Goal: Task Accomplishment & Management: Manage account settings

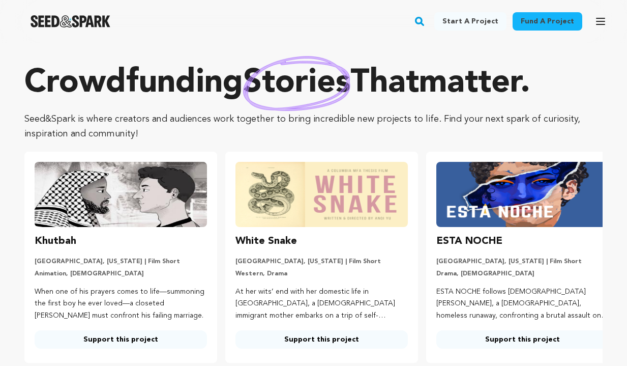
click at [599, 21] on icon "button" at bounding box center [600, 21] width 8 height 6
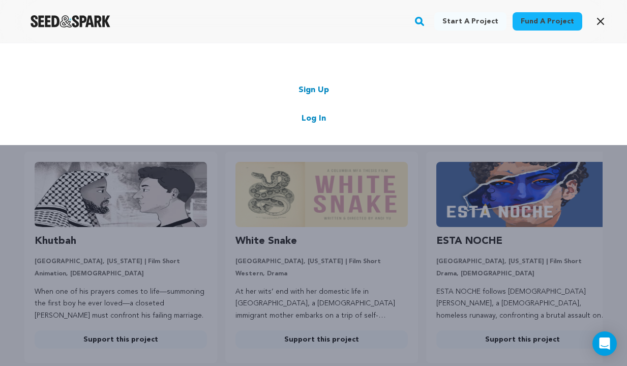
click at [308, 123] on link "Log In" at bounding box center [314, 118] width 24 height 12
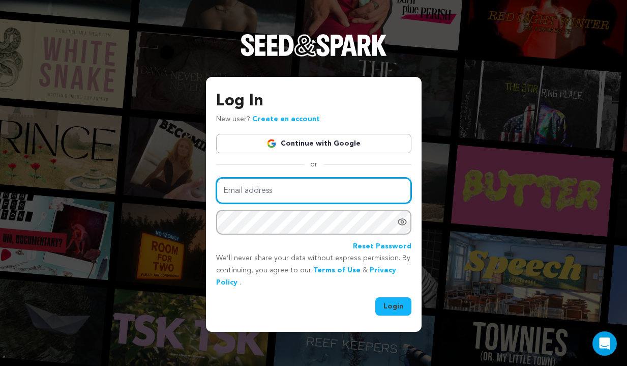
type input "evanlovespiano@gmail.com"
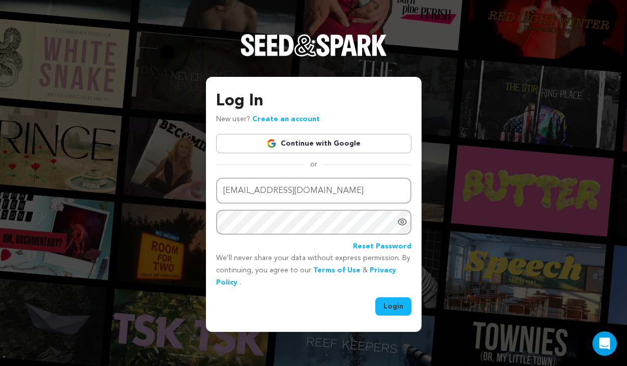
click at [395, 305] on button "Login" at bounding box center [393, 306] width 36 height 18
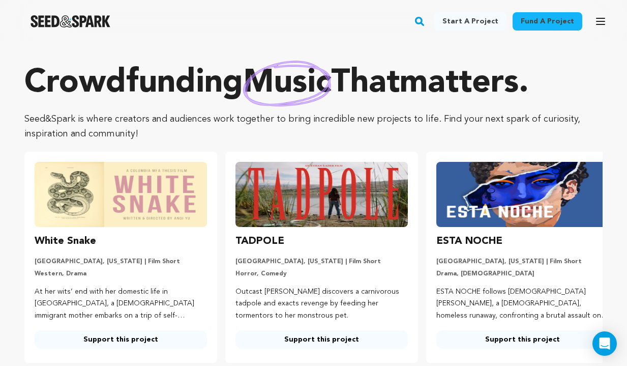
click at [599, 22] on icon "button" at bounding box center [600, 21] width 8 height 6
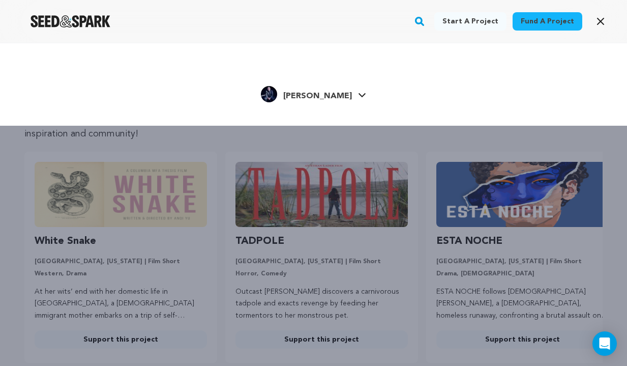
click at [316, 96] on span "Evan G." at bounding box center [317, 96] width 69 height 8
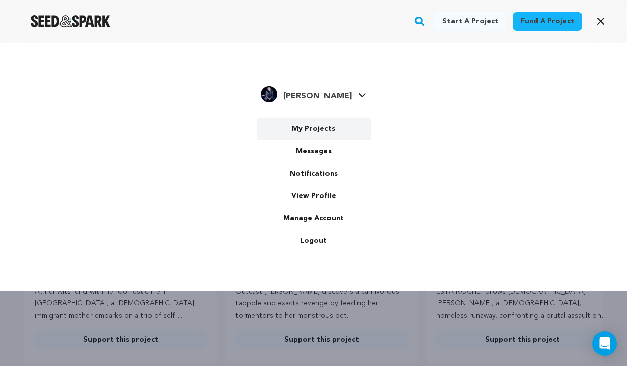
click at [310, 133] on link "My Projects" at bounding box center [314, 128] width 114 height 22
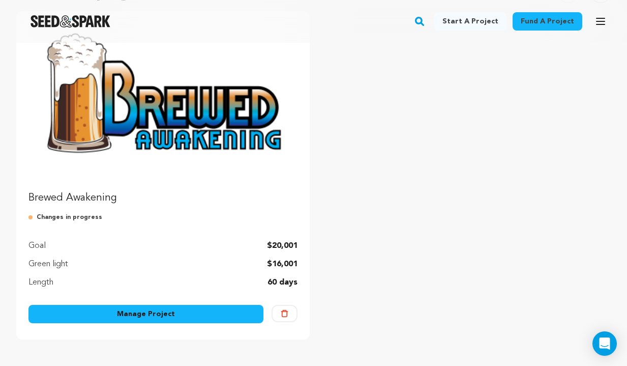
scroll to position [157, 0]
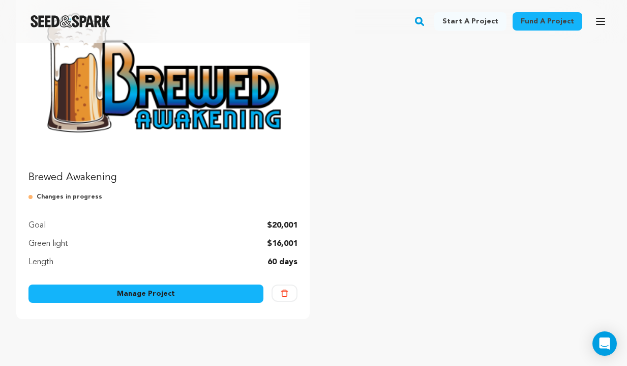
click at [173, 292] on link "Manage Project" at bounding box center [145, 293] width 235 height 18
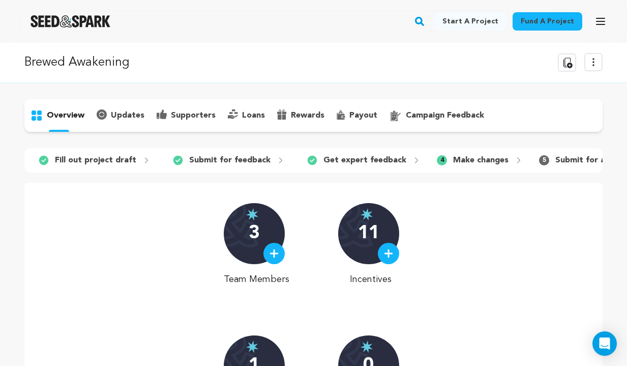
click at [593, 56] on icon at bounding box center [593, 62] width 12 height 12
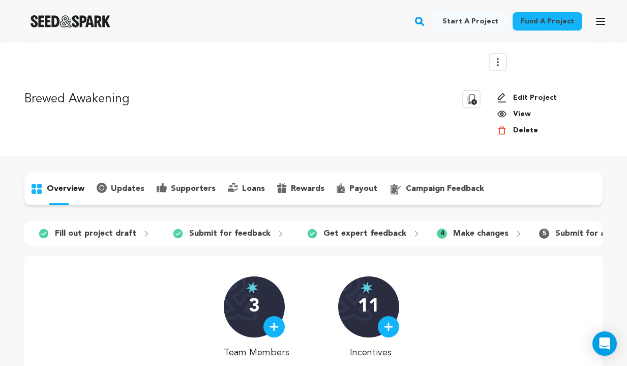
click at [538, 95] on link "Edit Project" at bounding box center [546, 98] width 98 height 10
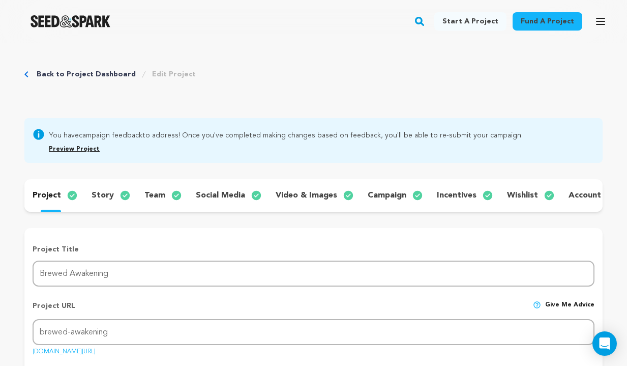
click at [237, 194] on p "social media" at bounding box center [220, 195] width 49 height 12
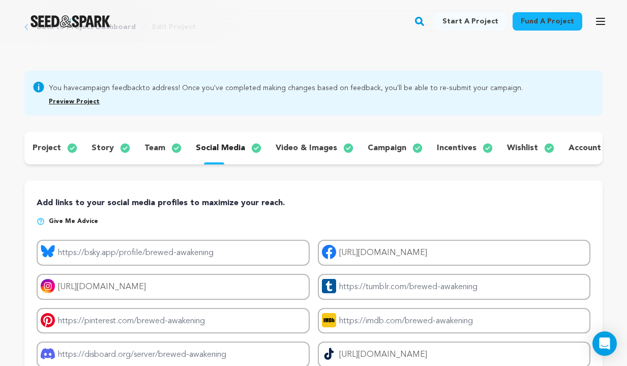
scroll to position [73, 0]
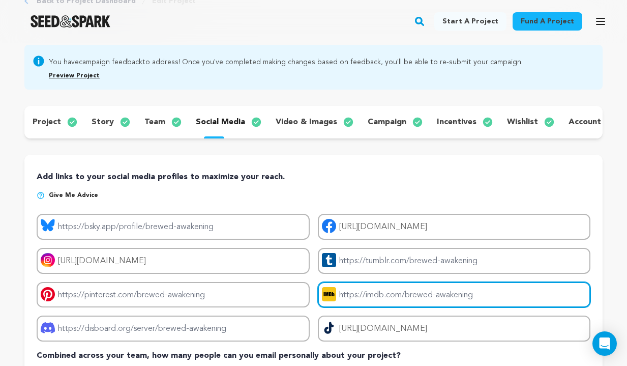
click at [376, 290] on input "Project imdb link" at bounding box center [454, 295] width 273 height 26
paste input "https://www.imdb.com/title/tt38390899/?ref_=ttfc_ov_bk"
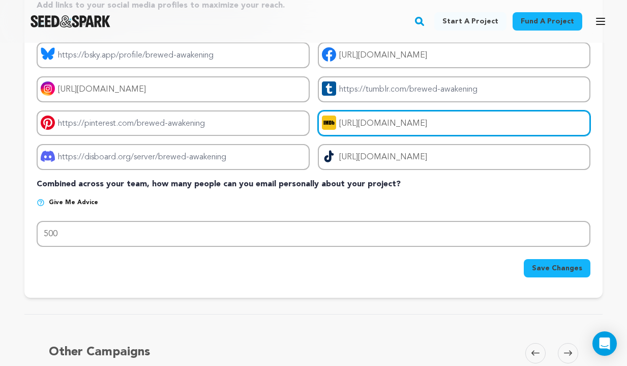
scroll to position [245, 0]
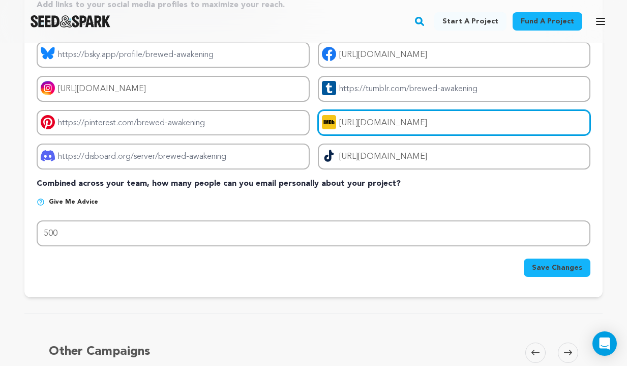
type input "https://www.imdb.com/title/tt38390899/?ref_=ttfc_ov_bk"
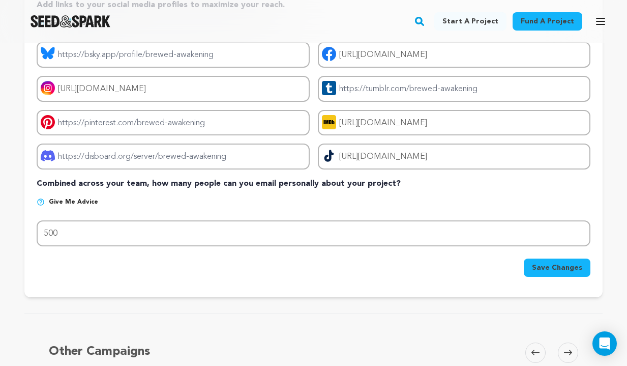
click at [558, 267] on span "Save Changes" at bounding box center [557, 267] width 50 height 10
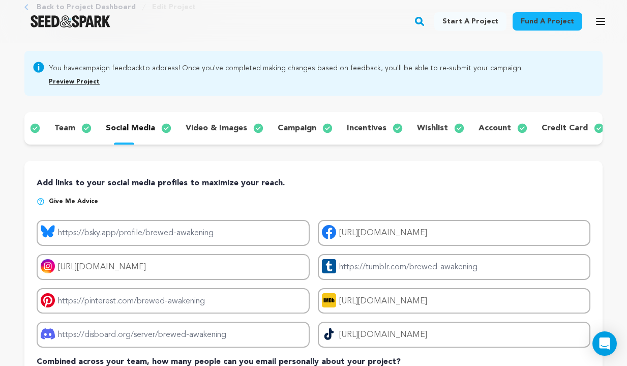
scroll to position [0, 89]
click at [363, 124] on p "incentives" at bounding box center [367, 128] width 40 height 12
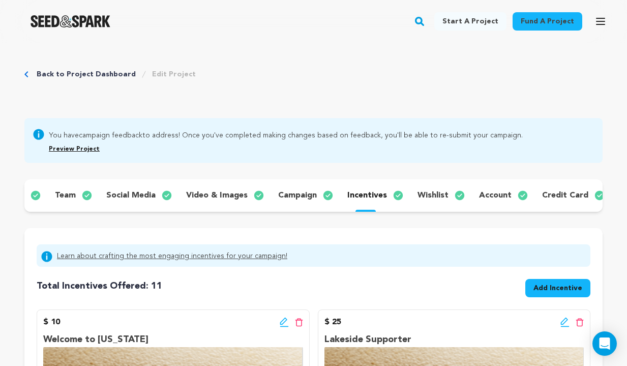
click at [68, 73] on link "Back to Project Dashboard" at bounding box center [86, 74] width 99 height 10
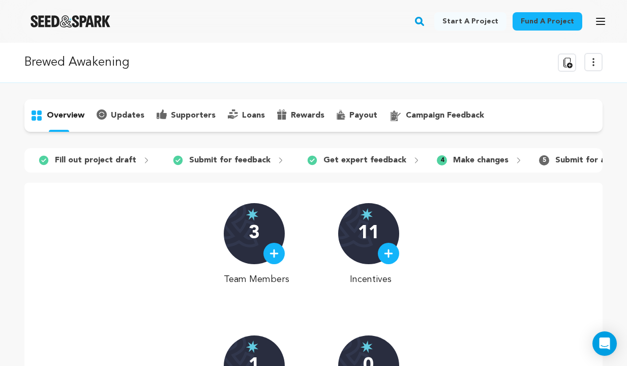
click at [441, 112] on p "campaign feedback" at bounding box center [445, 115] width 78 height 12
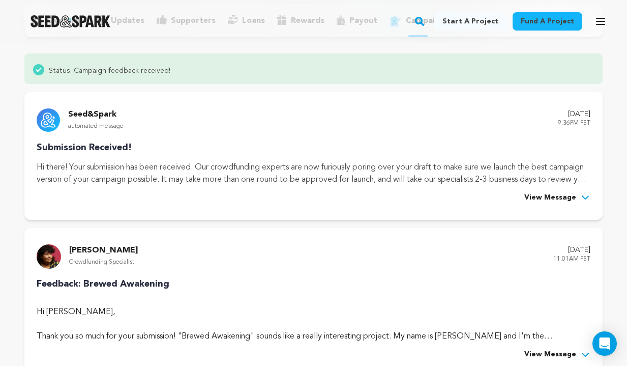
scroll to position [173, 0]
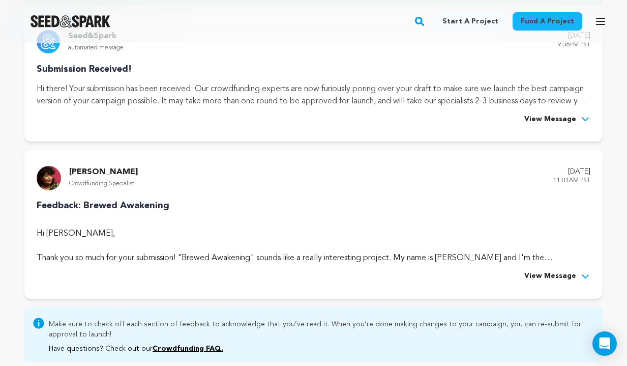
click at [563, 273] on span "View Message" at bounding box center [550, 276] width 52 height 12
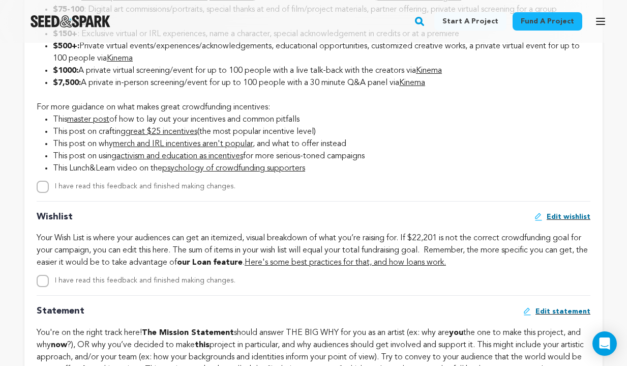
scroll to position [1432, 0]
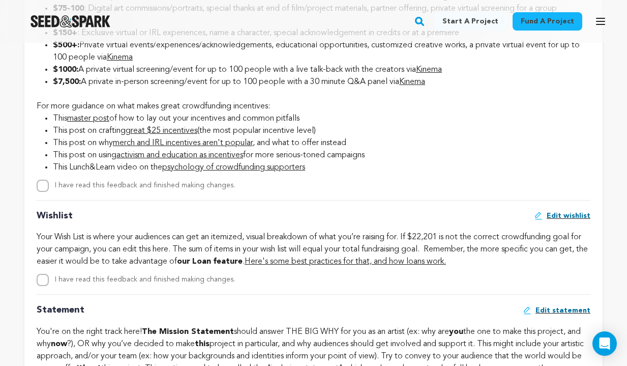
click at [41, 192] on input "I have read this feedback and finished making changes." at bounding box center [43, 186] width 12 height 12
checkbox input "true"
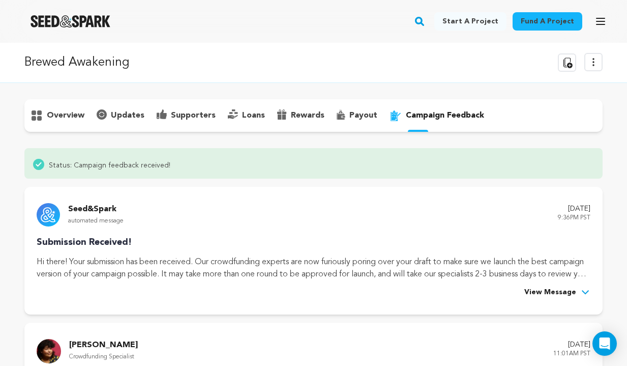
scroll to position [0, 0]
click at [61, 131] on div "overview" at bounding box center [313, 115] width 578 height 33
click at [65, 116] on p "overview" at bounding box center [66, 115] width 38 height 12
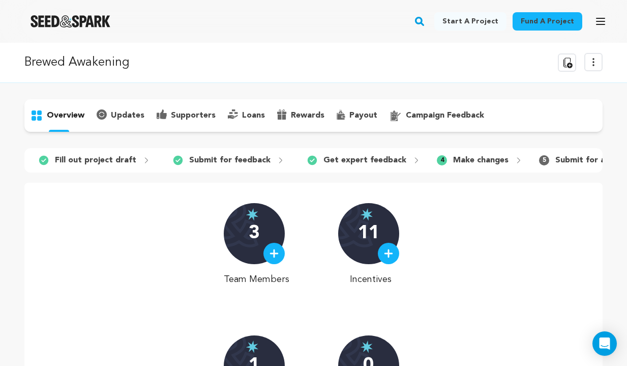
click at [590, 57] on icon at bounding box center [593, 62] width 12 height 12
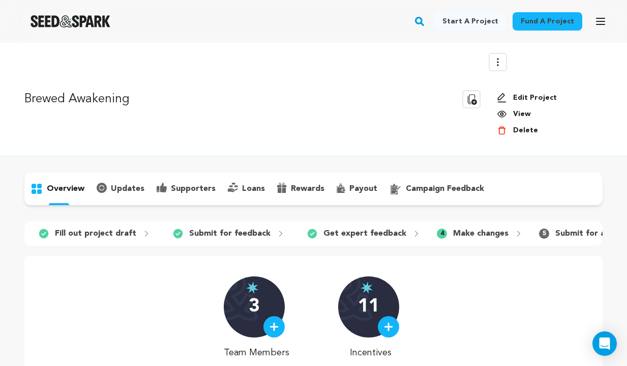
click at [528, 99] on link "Edit Project" at bounding box center [546, 98] width 98 height 10
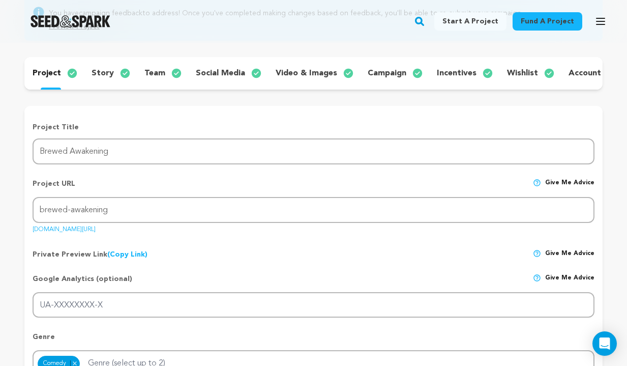
scroll to position [101, 0]
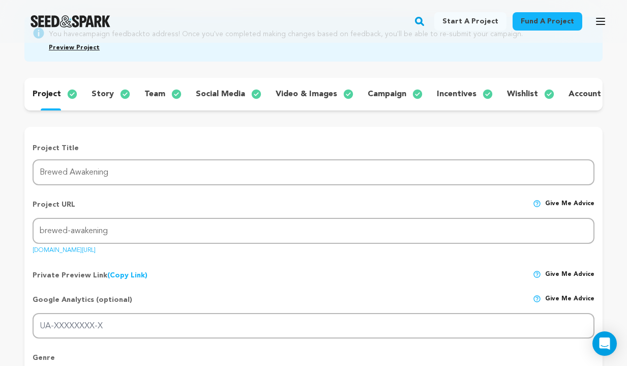
click at [517, 97] on p "wishlist" at bounding box center [522, 94] width 31 height 12
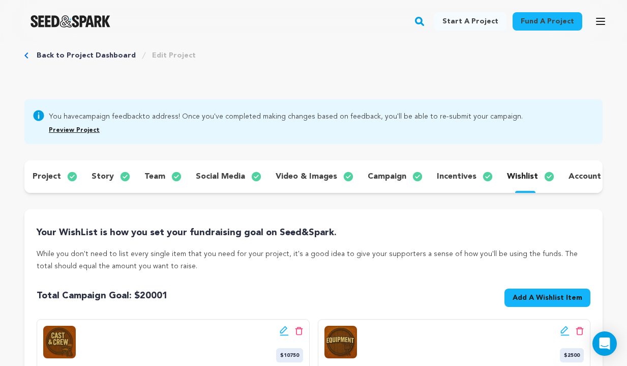
scroll to position [13, 0]
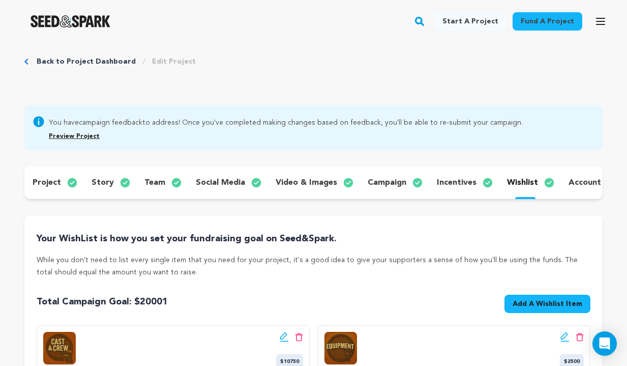
click at [84, 61] on link "Back to Project Dashboard" at bounding box center [86, 61] width 99 height 10
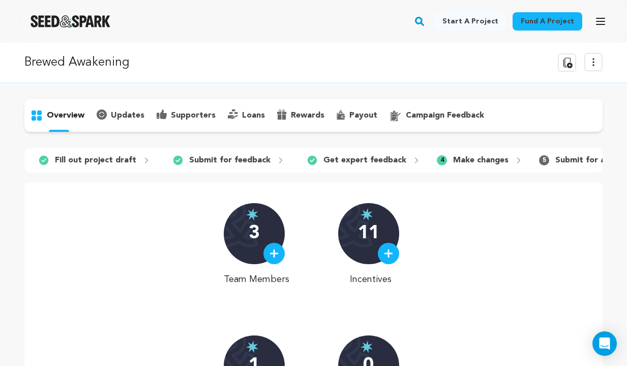
click at [454, 111] on p "campaign feedback" at bounding box center [445, 115] width 78 height 12
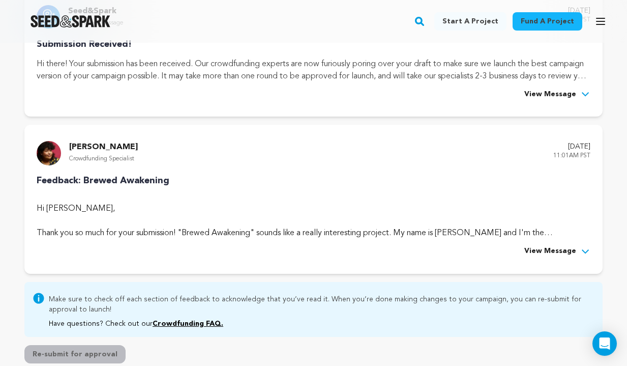
scroll to position [203, 0]
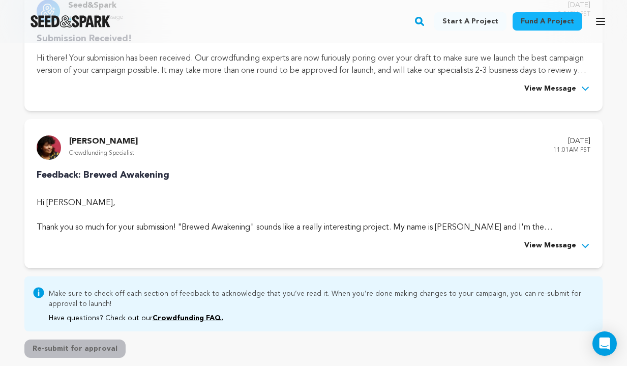
click at [555, 245] on span "View Message" at bounding box center [550, 246] width 52 height 12
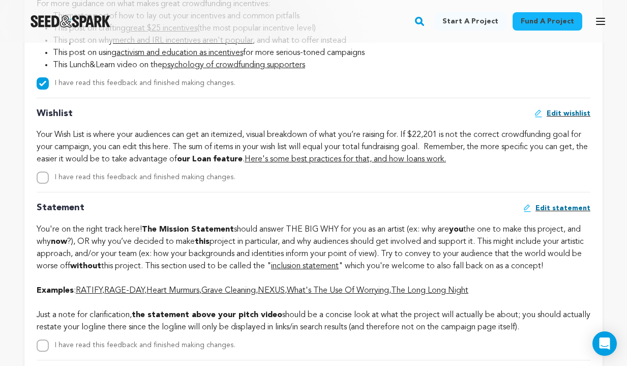
scroll to position [1540, 0]
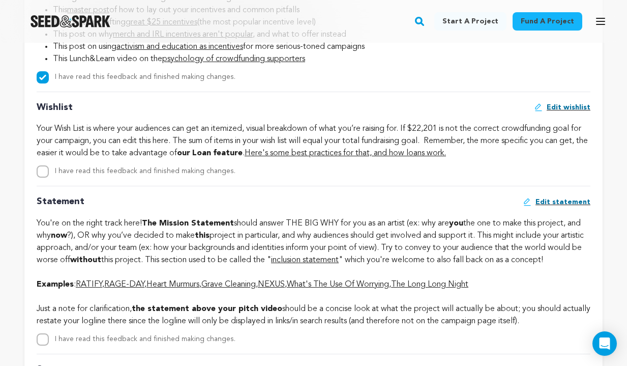
click at [45, 177] on input "I have read this feedback and finished making changes." at bounding box center [43, 171] width 12 height 12
checkbox input "true"
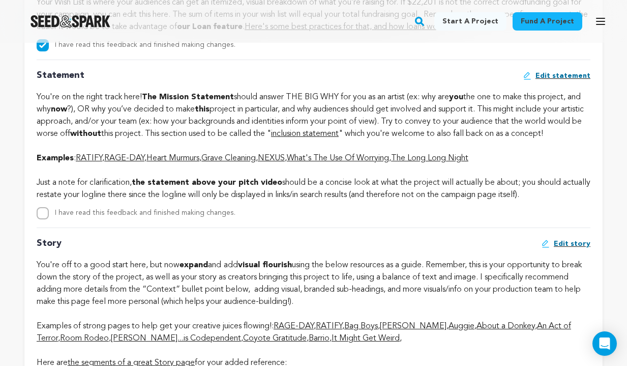
scroll to position [1668, 0]
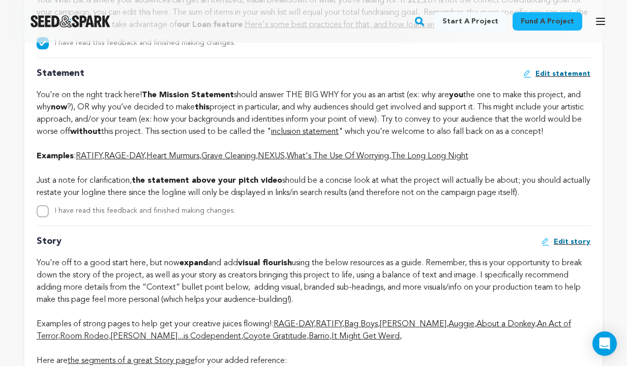
click at [43, 217] on input "I have read this feedback and finished making changes." at bounding box center [43, 211] width 12 height 12
checkbox input "true"
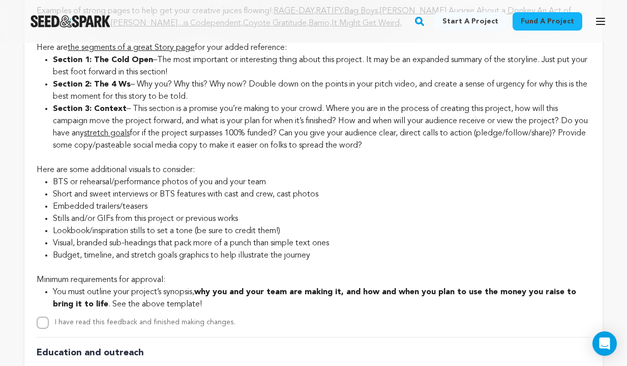
scroll to position [2050, 0]
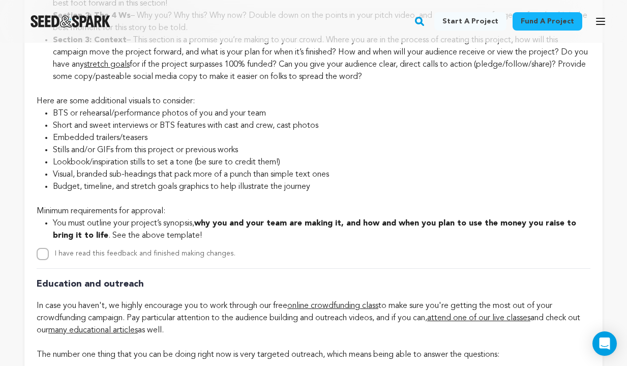
click at [43, 260] on input "I have read this feedback and finished making changes." at bounding box center [43, 254] width 12 height 12
checkbox input "true"
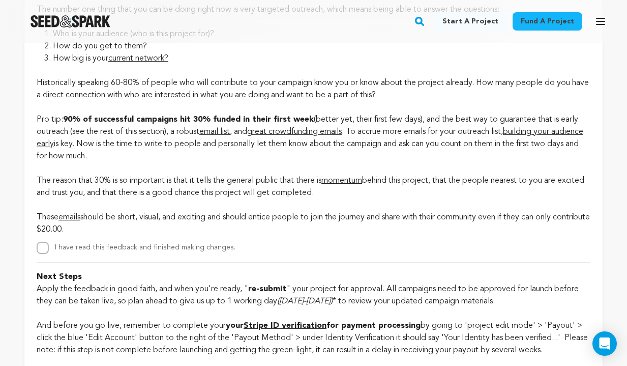
scroll to position [2396, 0]
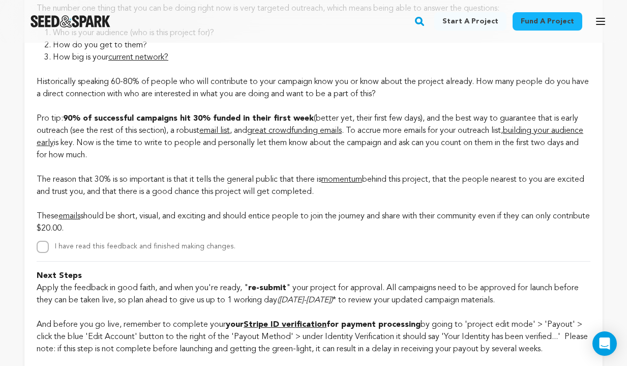
click at [38, 253] on input "I have read this feedback and finished making changes." at bounding box center [43, 247] width 12 height 12
checkbox input "true"
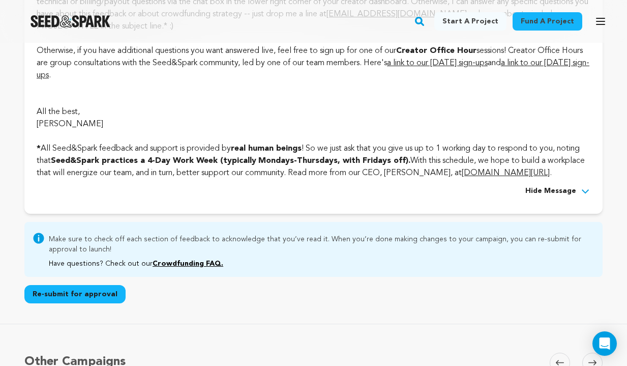
scroll to position [2780, 0]
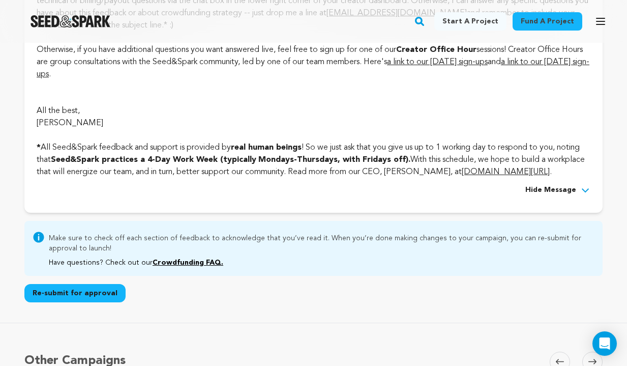
click at [74, 302] on button "Re-submit for approval" at bounding box center [74, 293] width 101 height 18
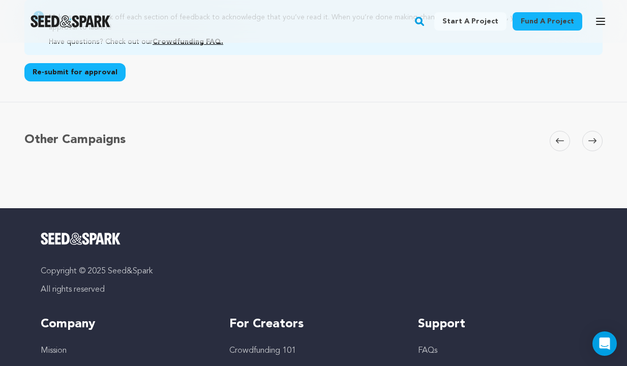
scroll to position [2999, 0]
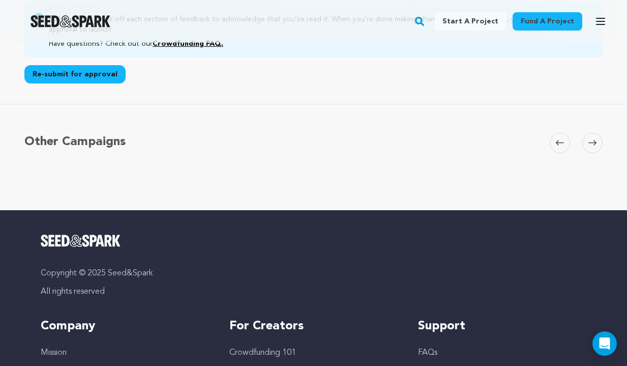
click at [70, 83] on button "Re-submit for approval" at bounding box center [74, 74] width 101 height 18
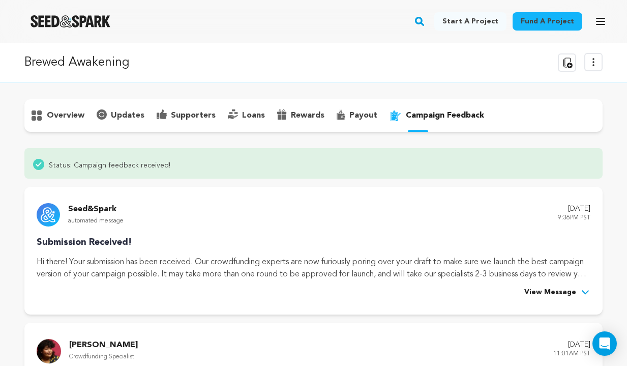
scroll to position [0, 0]
click at [433, 112] on p "campaign feedback" at bounding box center [445, 115] width 78 height 12
click at [50, 113] on p "overview" at bounding box center [66, 115] width 38 height 12
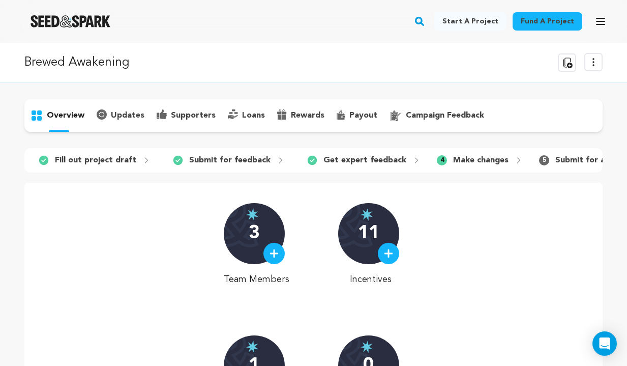
click at [599, 62] on icon at bounding box center [593, 62] width 12 height 12
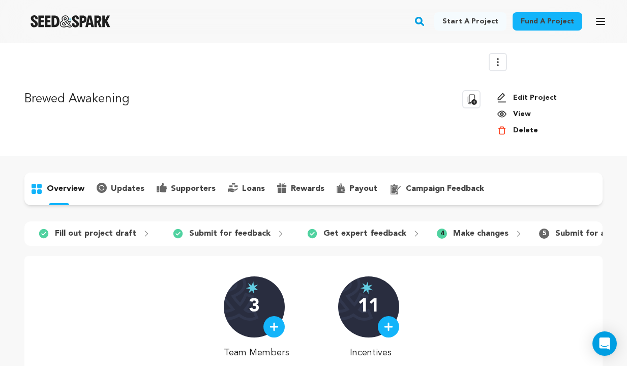
click at [520, 114] on link "View" at bounding box center [546, 114] width 98 height 10
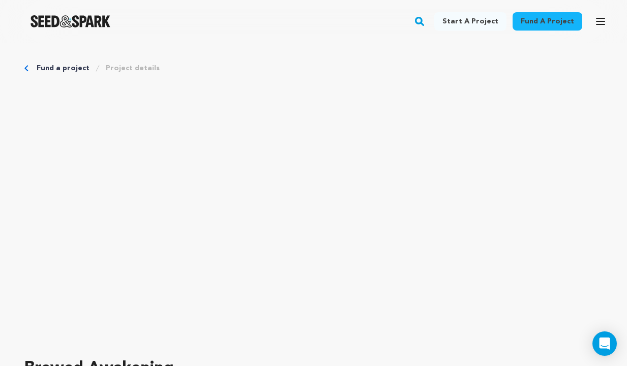
click at [45, 68] on link "Fund a project" at bounding box center [63, 68] width 53 height 10
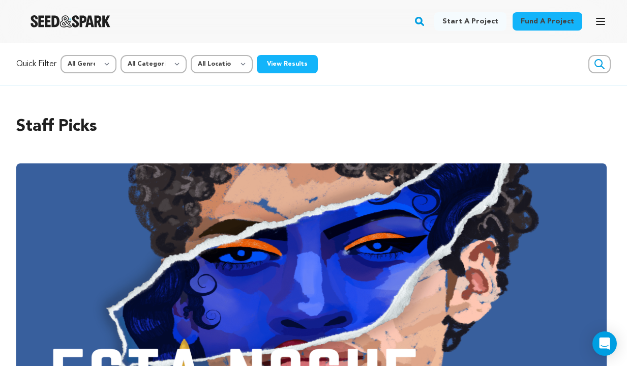
click at [600, 20] on icon "button" at bounding box center [600, 21] width 12 height 12
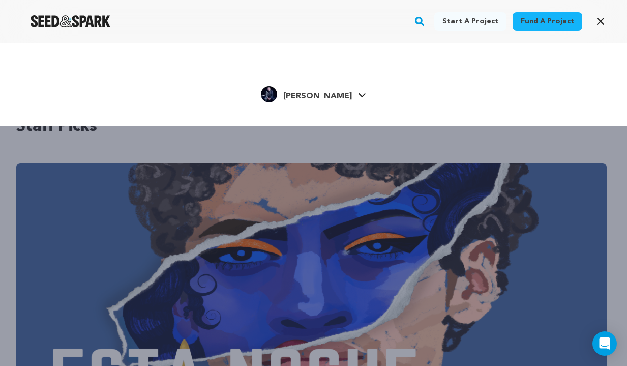
click at [598, 21] on icon "button" at bounding box center [600, 21] width 12 height 12
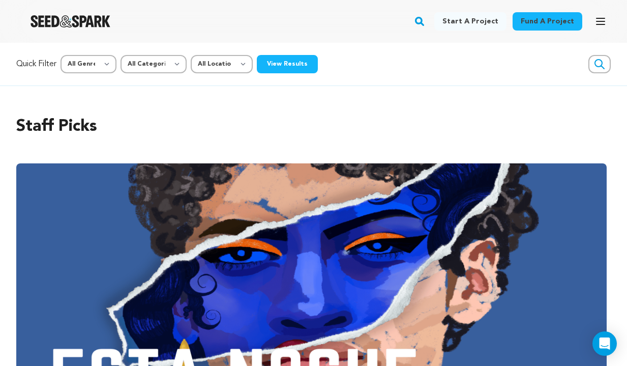
click at [447, 73] on div "Quick Filter All Genre Action Adventure Afrobeat Alternative Ambient Animation …" at bounding box center [313, 64] width 594 height 18
click at [599, 23] on icon "button" at bounding box center [600, 21] width 12 height 12
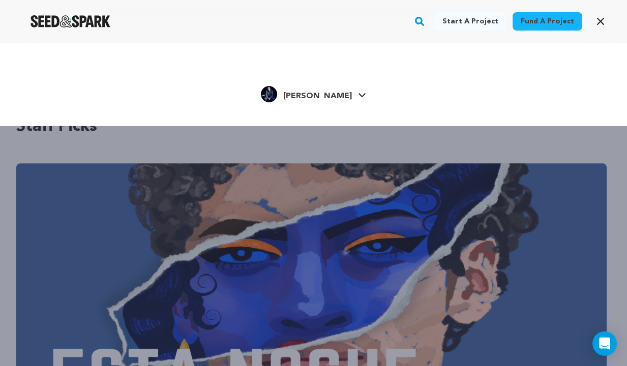
click at [328, 92] on span "[PERSON_NAME]" at bounding box center [317, 96] width 69 height 8
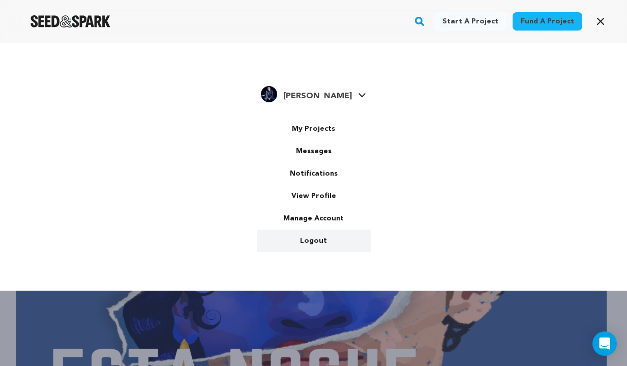
click at [318, 236] on link "Logout" at bounding box center [314, 240] width 114 height 22
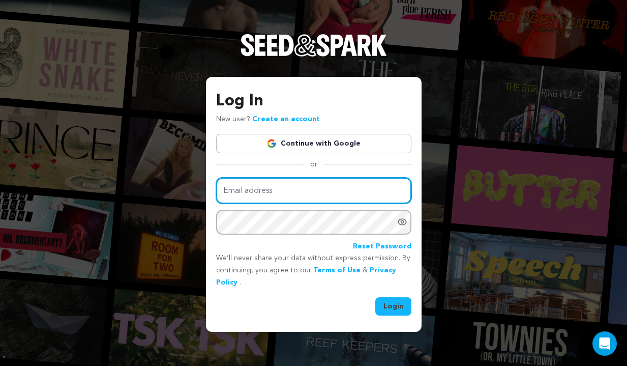
type input "[EMAIL_ADDRESS][DOMAIN_NAME]"
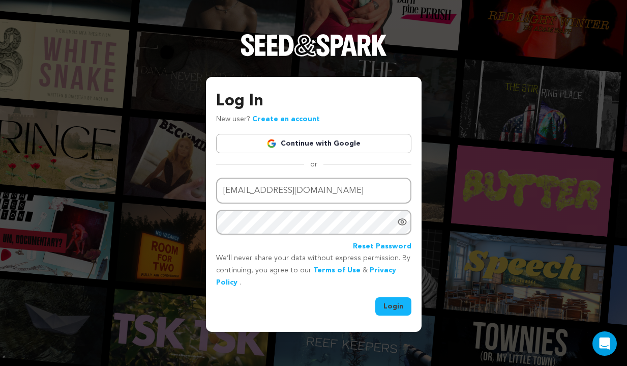
click at [387, 304] on button "Login" at bounding box center [393, 306] width 36 height 18
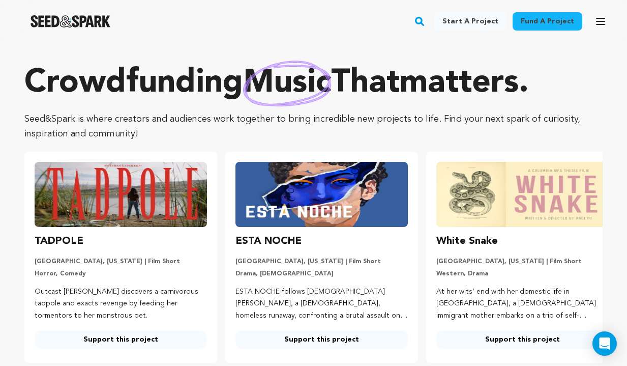
click at [602, 21] on icon "button" at bounding box center [600, 21] width 8 height 6
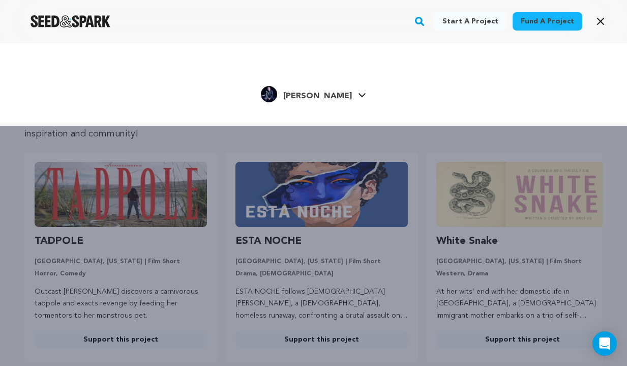
click at [319, 98] on span "[PERSON_NAME]" at bounding box center [317, 96] width 69 height 8
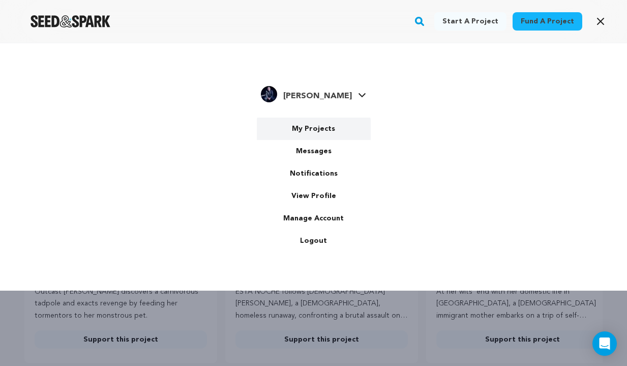
click at [319, 127] on link "My Projects" at bounding box center [314, 128] width 114 height 22
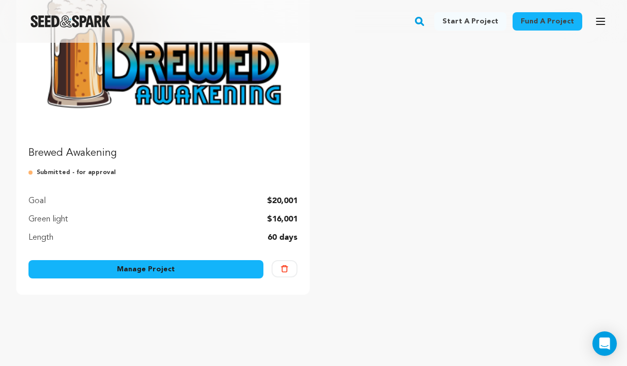
scroll to position [193, 0]
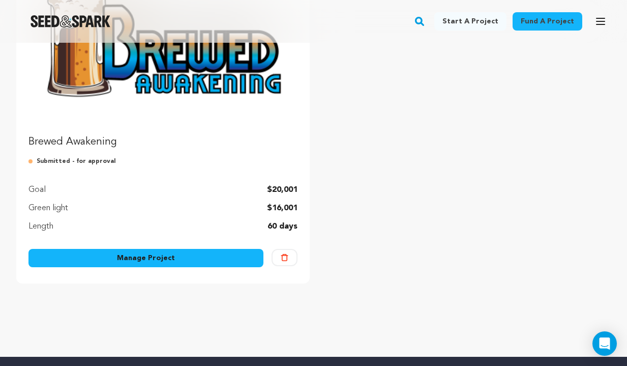
click at [162, 256] on link "Manage Project" at bounding box center [145, 258] width 235 height 18
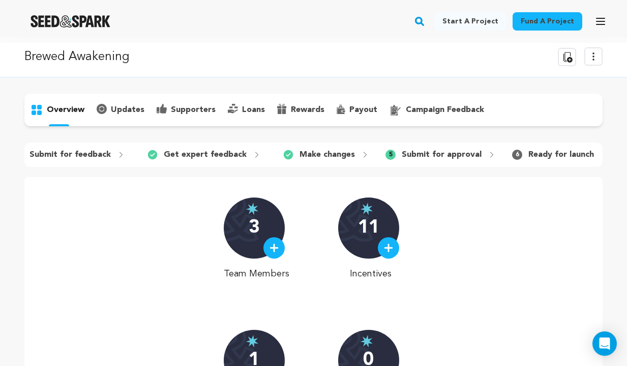
scroll to position [0, 159]
click at [601, 25] on icon "button" at bounding box center [600, 21] width 12 height 12
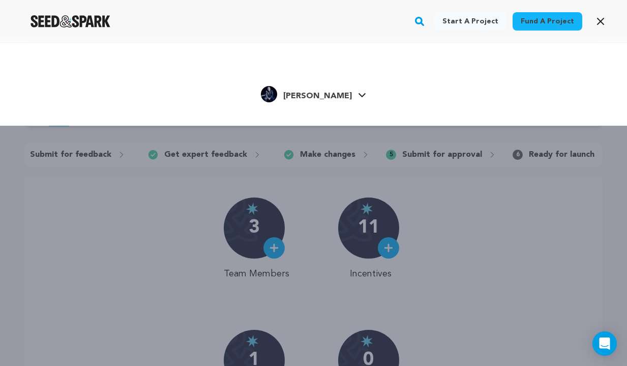
click at [331, 95] on span "[PERSON_NAME]" at bounding box center [317, 96] width 69 height 8
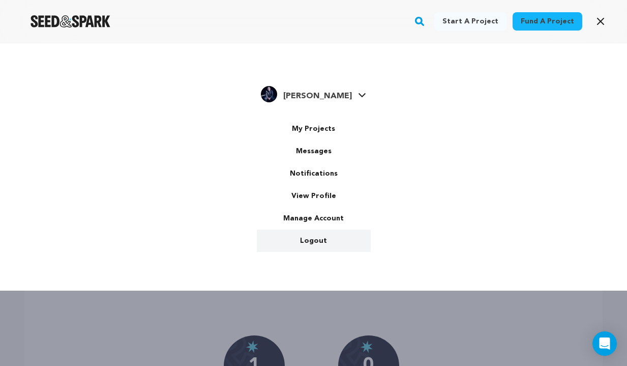
click at [317, 232] on link "Logout" at bounding box center [314, 240] width 114 height 22
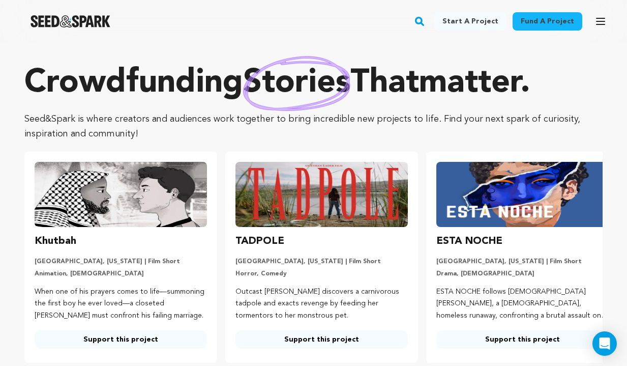
click at [599, 22] on icon "button" at bounding box center [600, 21] width 12 height 12
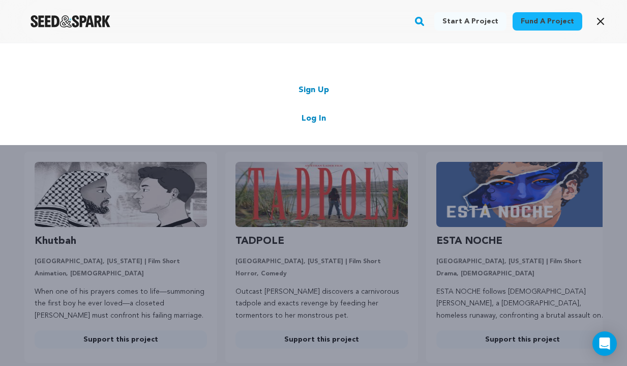
click at [154, 199] on div "Start a project Fund a project Sign Up Log In" at bounding box center [313, 226] width 627 height 366
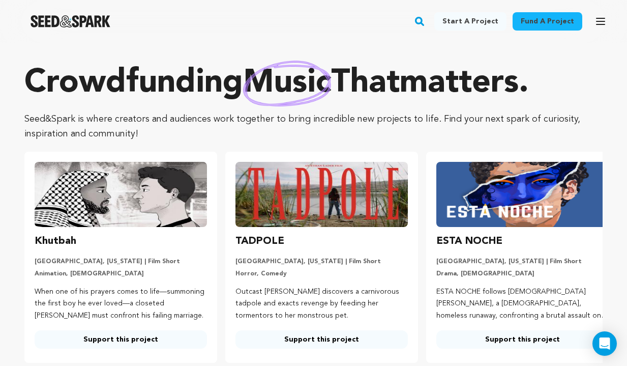
click at [303, 193] on img at bounding box center [321, 194] width 172 height 65
click at [321, 336] on link "Support this project" at bounding box center [321, 339] width 172 height 18
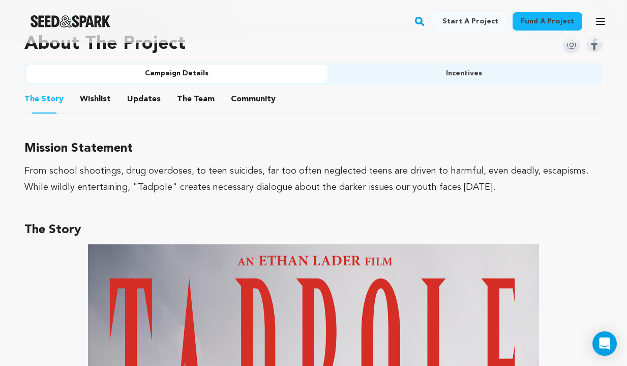
scroll to position [642, 0]
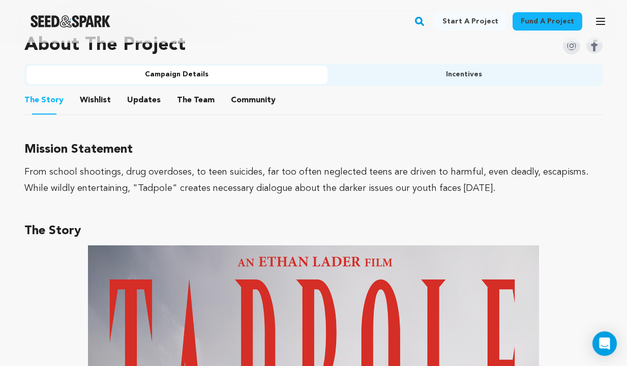
click at [469, 78] on button "Incentives" at bounding box center [464, 75] width 274 height 18
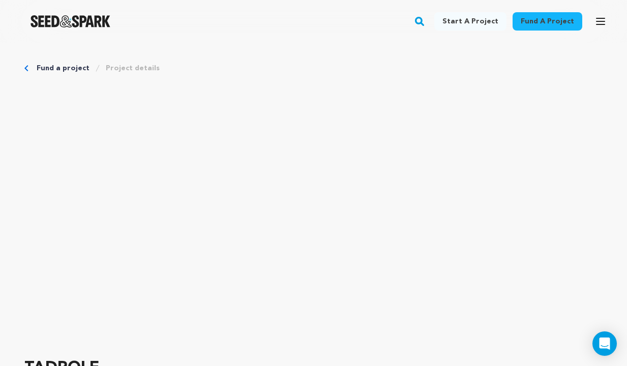
scroll to position [0, 0]
click at [67, 64] on link "Fund a project" at bounding box center [63, 68] width 53 height 10
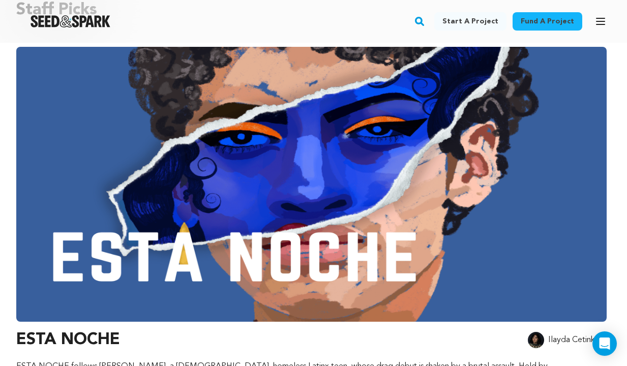
scroll to position [117, 0]
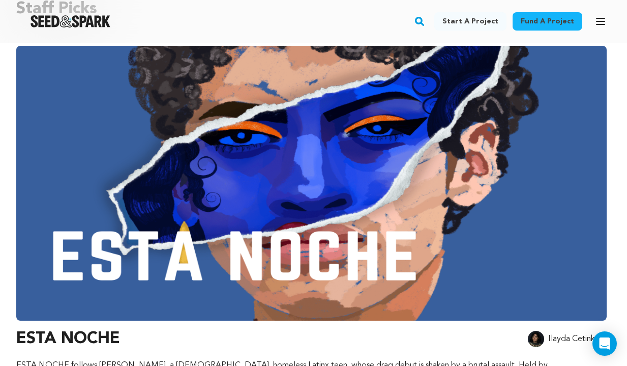
click at [281, 216] on img at bounding box center [311, 183] width 590 height 275
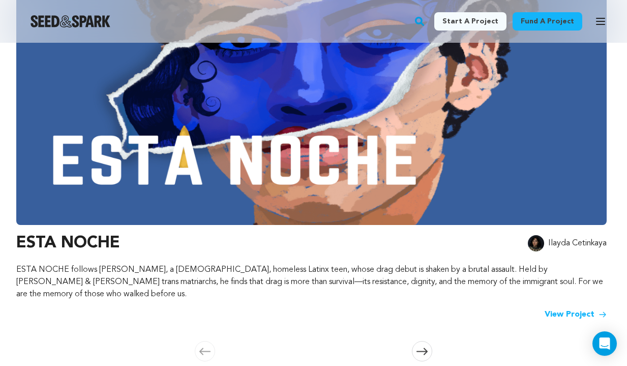
scroll to position [212, 0]
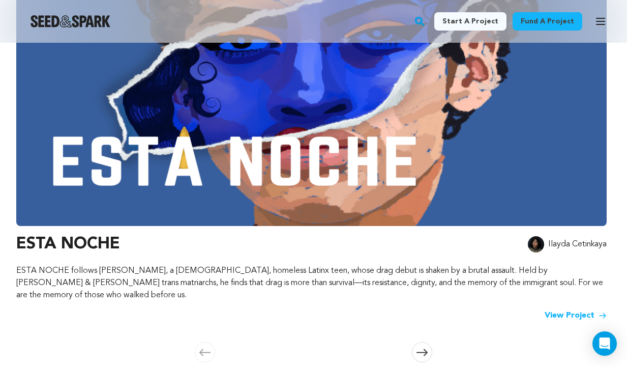
click at [461, 187] on img at bounding box center [311, 88] width 590 height 275
click at [561, 309] on link "View Project" at bounding box center [576, 315] width 62 height 12
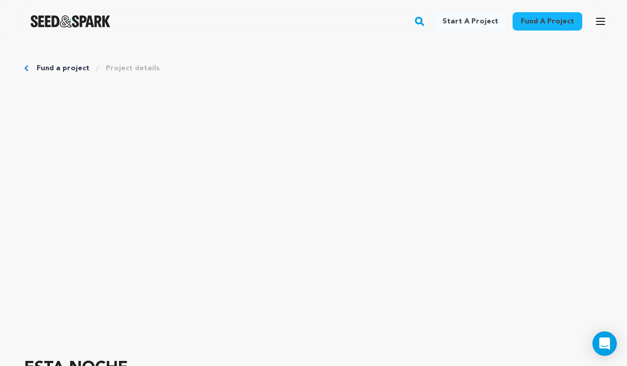
click at [25, 68] on icon "Breadcrumb" at bounding box center [26, 68] width 4 height 6
click at [51, 66] on link "Fund a project" at bounding box center [63, 68] width 53 height 10
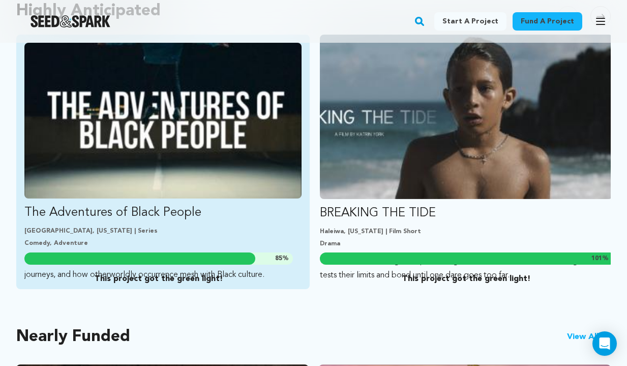
scroll to position [628, 0]
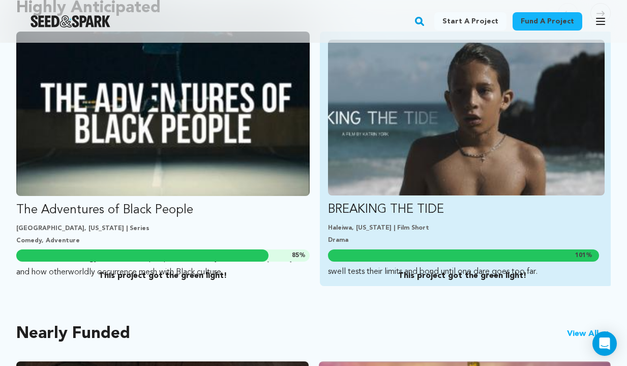
click at [397, 126] on img "Fund BREAKING THE TIDE" at bounding box center [466, 118] width 277 height 156
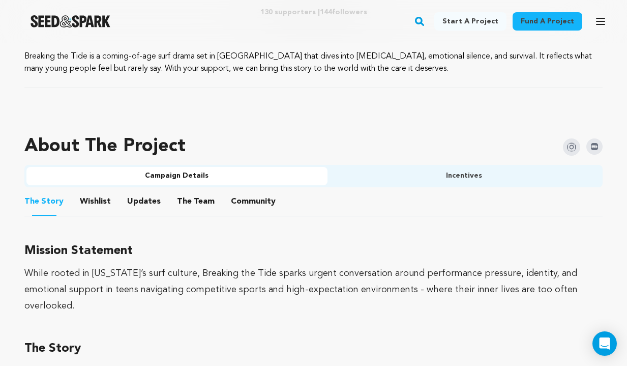
scroll to position [532, 0]
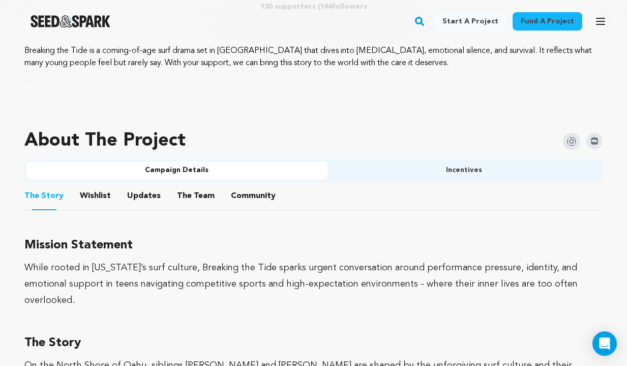
click at [430, 166] on button "Incentives" at bounding box center [464, 170] width 274 height 18
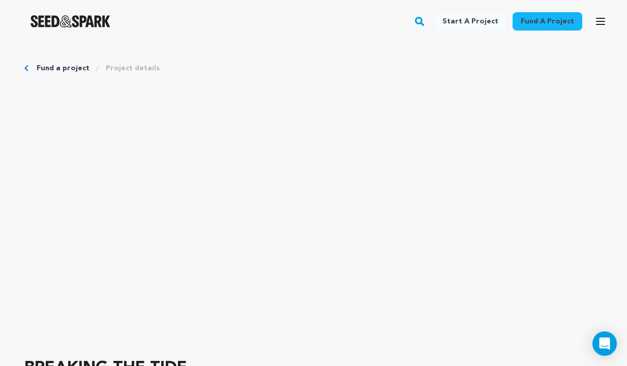
scroll to position [0, 0]
click at [550, 20] on link "Fund a project" at bounding box center [548, 21] width 70 height 18
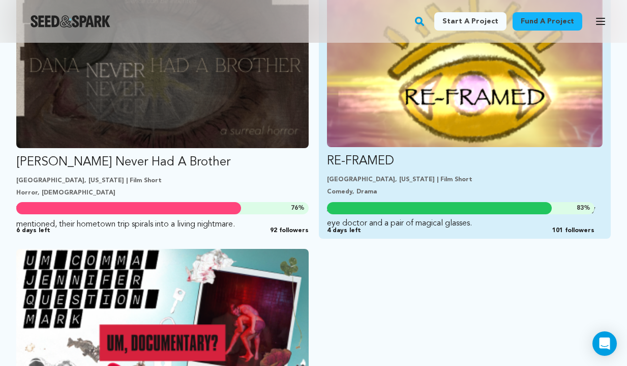
scroll to position [1001, 0]
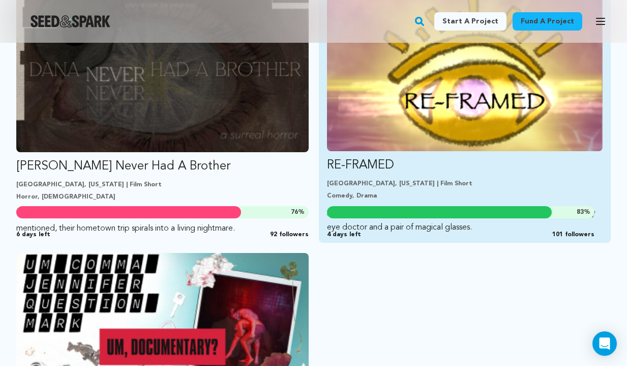
click at [453, 100] on img "Fund RE-FRAMED" at bounding box center [465, 73] width 276 height 155
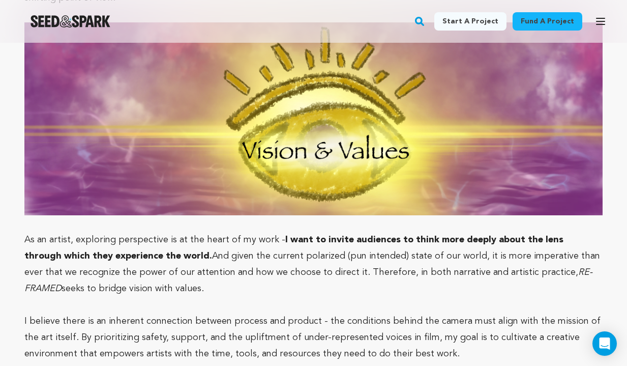
scroll to position [2858, 0]
